Goal: Browse casually

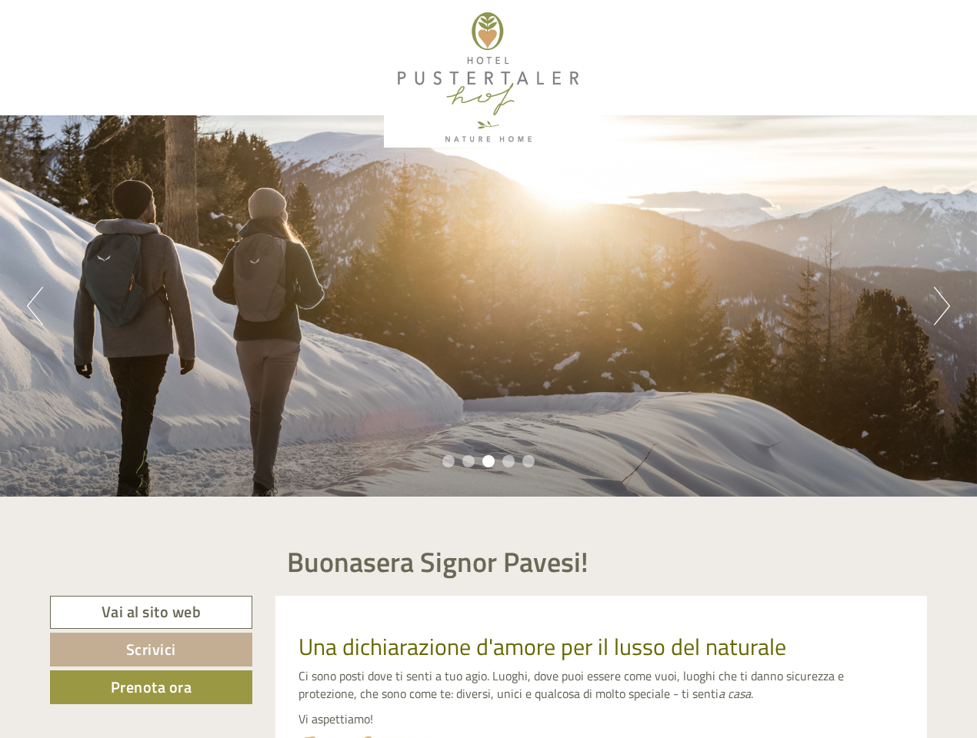
click at [488, 369] on div "Previous Next 1 2 3 4 5" at bounding box center [488, 305] width 977 height 381
click at [35, 306] on button "Previous" at bounding box center [35, 306] width 16 height 38
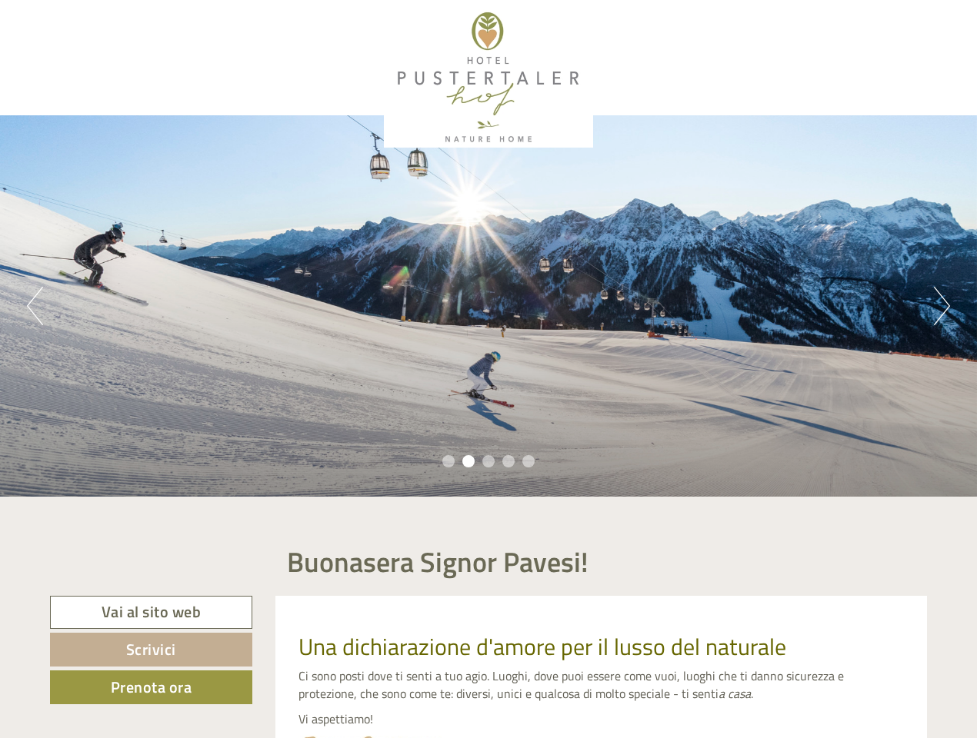
click at [488, 306] on div "Previous Next 1 2 3 4 5" at bounding box center [488, 305] width 977 height 381
click at [941, 306] on button "Next" at bounding box center [941, 306] width 16 height 38
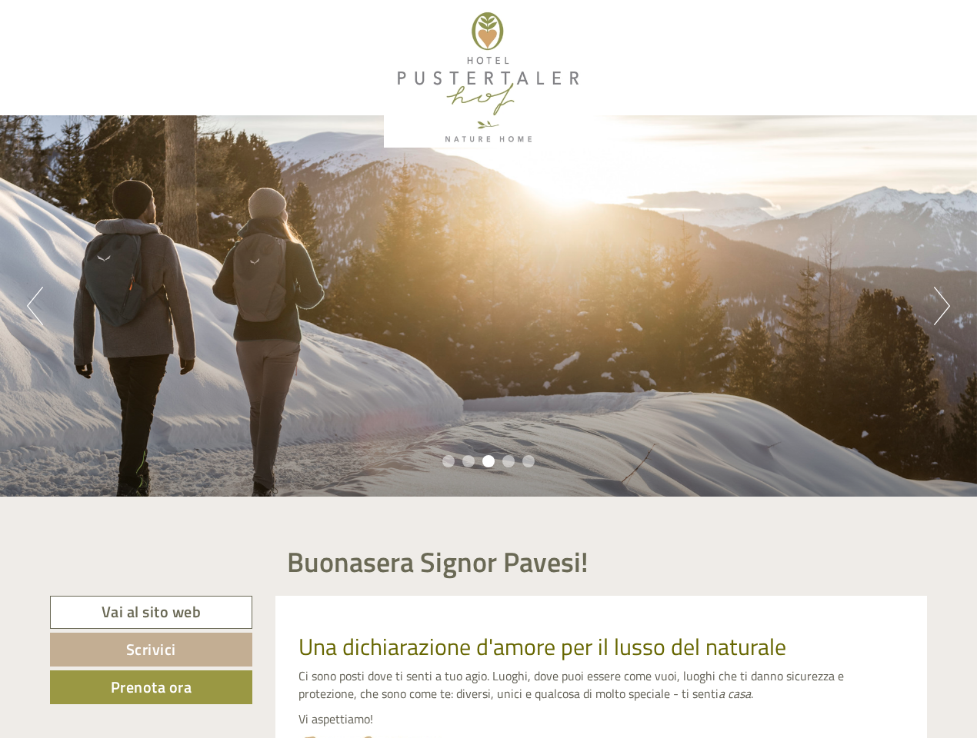
click at [448, 461] on li "1" at bounding box center [448, 461] width 12 height 12
click at [468, 461] on li "2" at bounding box center [468, 461] width 12 height 12
click at [488, 461] on li "3" at bounding box center [488, 461] width 12 height 12
click at [508, 461] on li "4" at bounding box center [508, 461] width 12 height 12
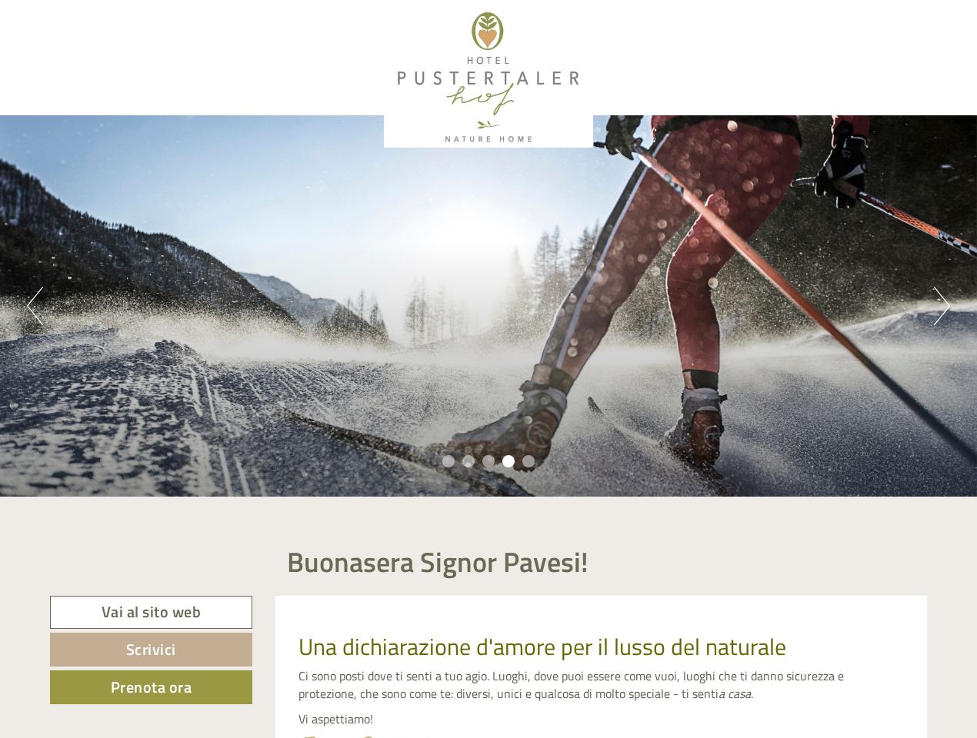
click at [528, 461] on li "5" at bounding box center [528, 461] width 12 height 12
